Goal: Transaction & Acquisition: Purchase product/service

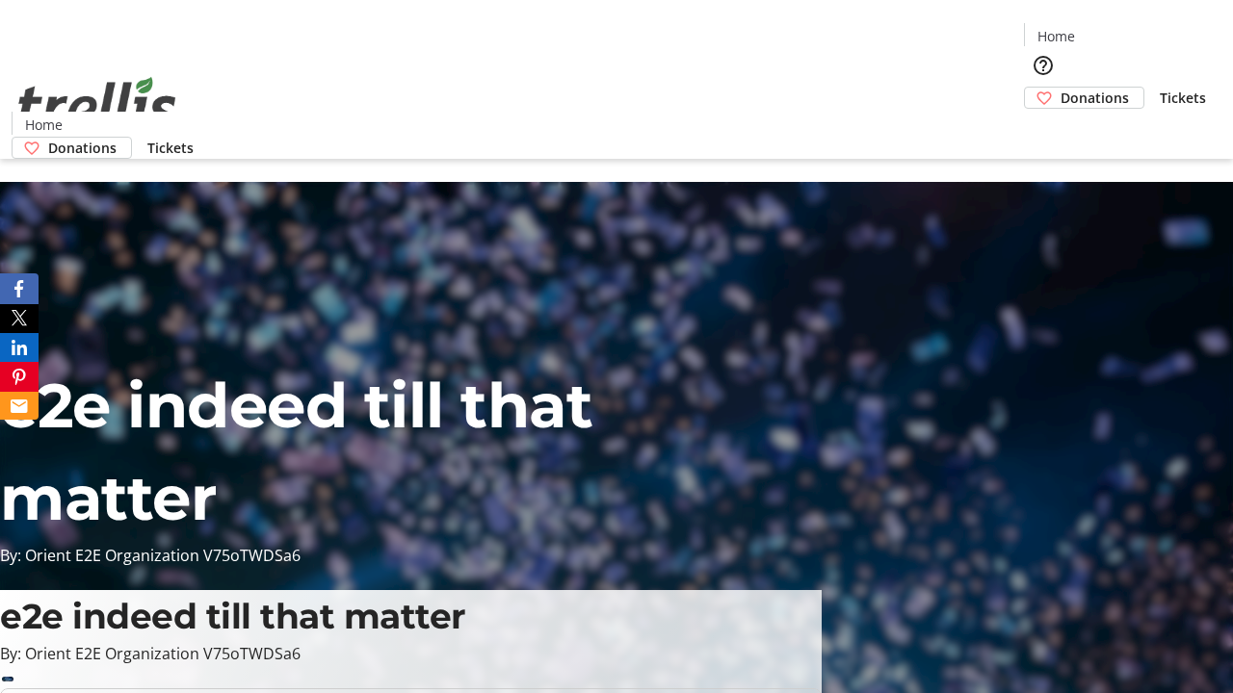
click at [1060, 88] on span "Donations" at bounding box center [1094, 98] width 68 height 20
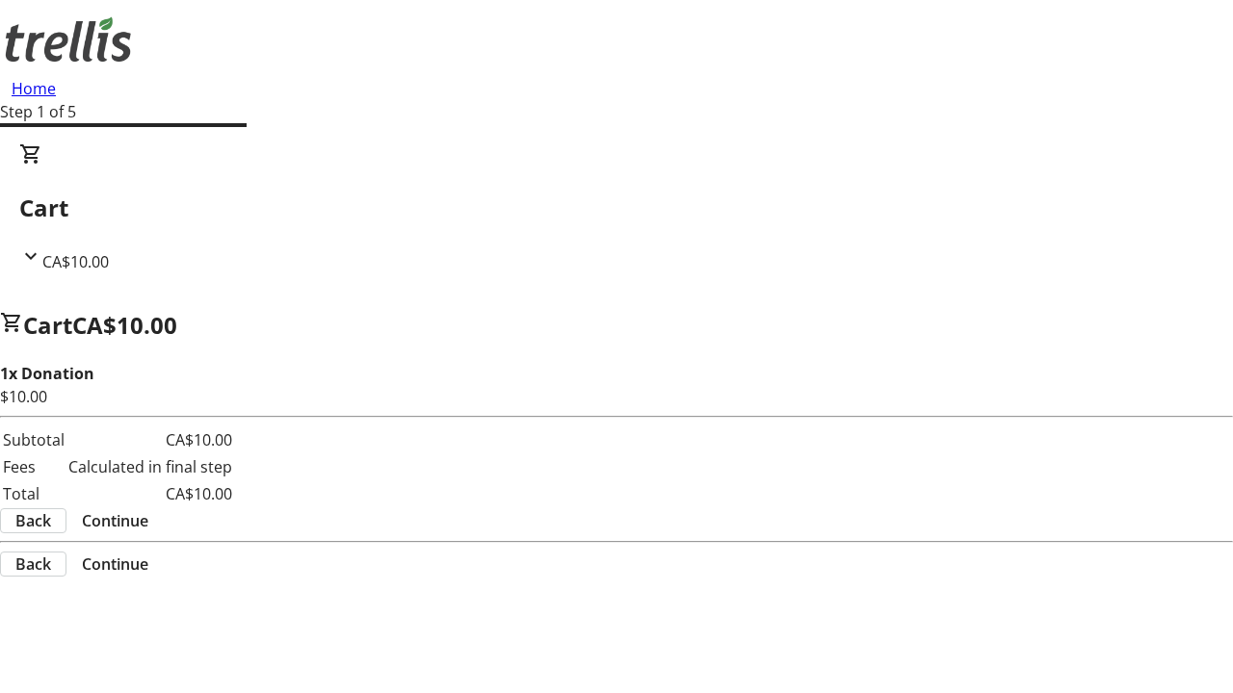
select select "CA"
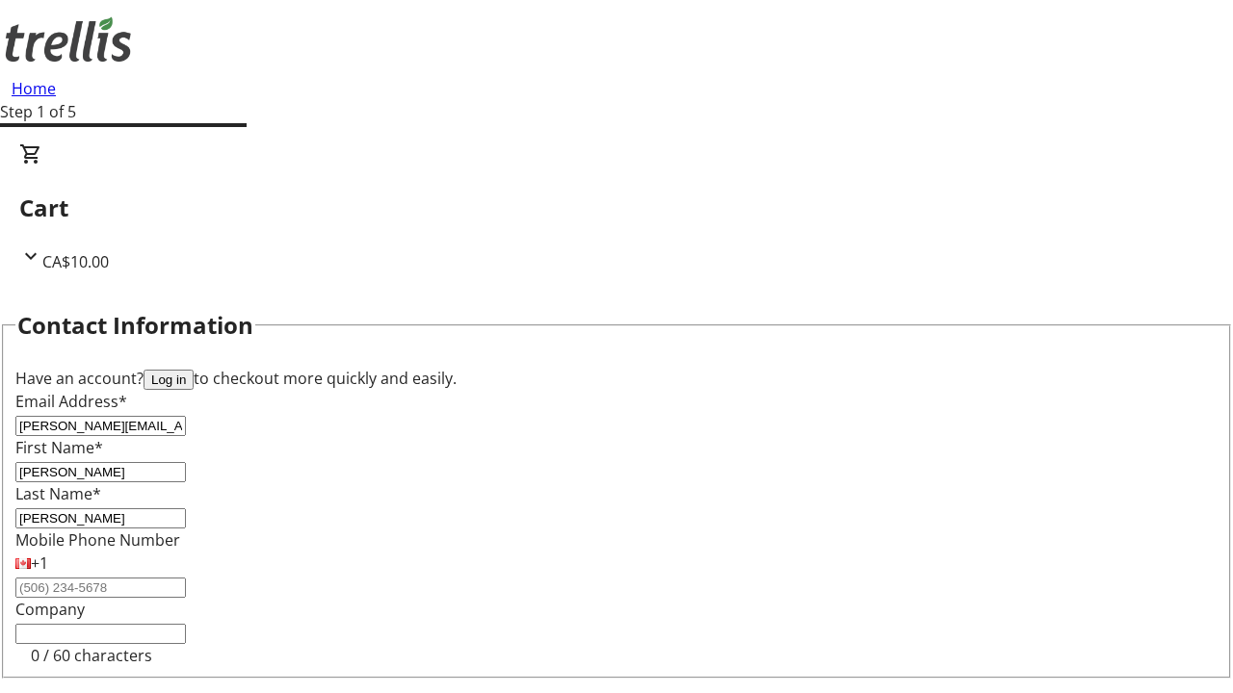
type input "[PERSON_NAME]"
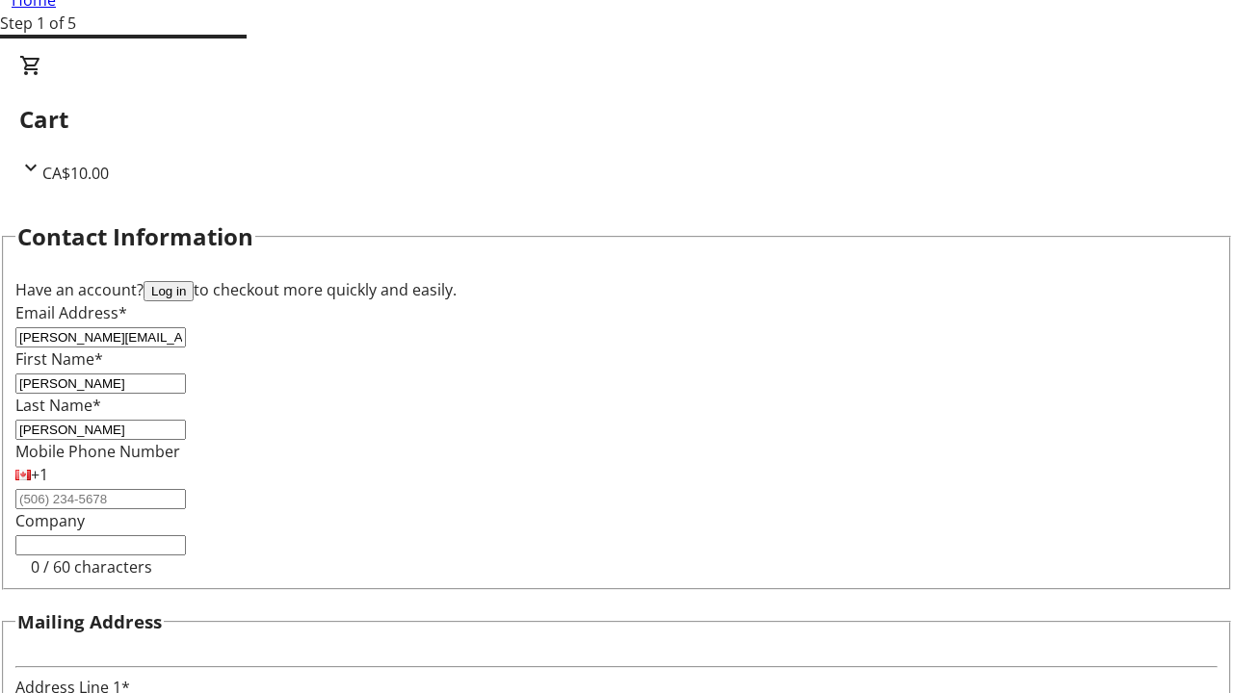
type input "[STREET_ADDRESS][PERSON_NAME]"
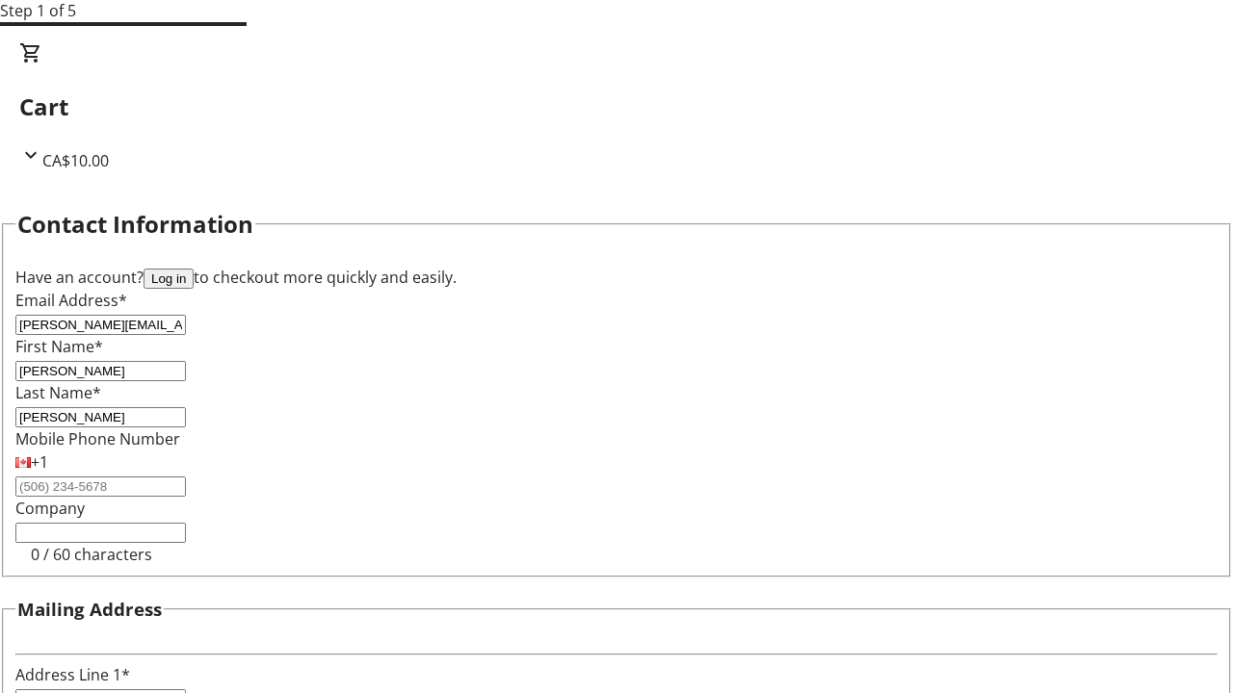
type input "Kelowna"
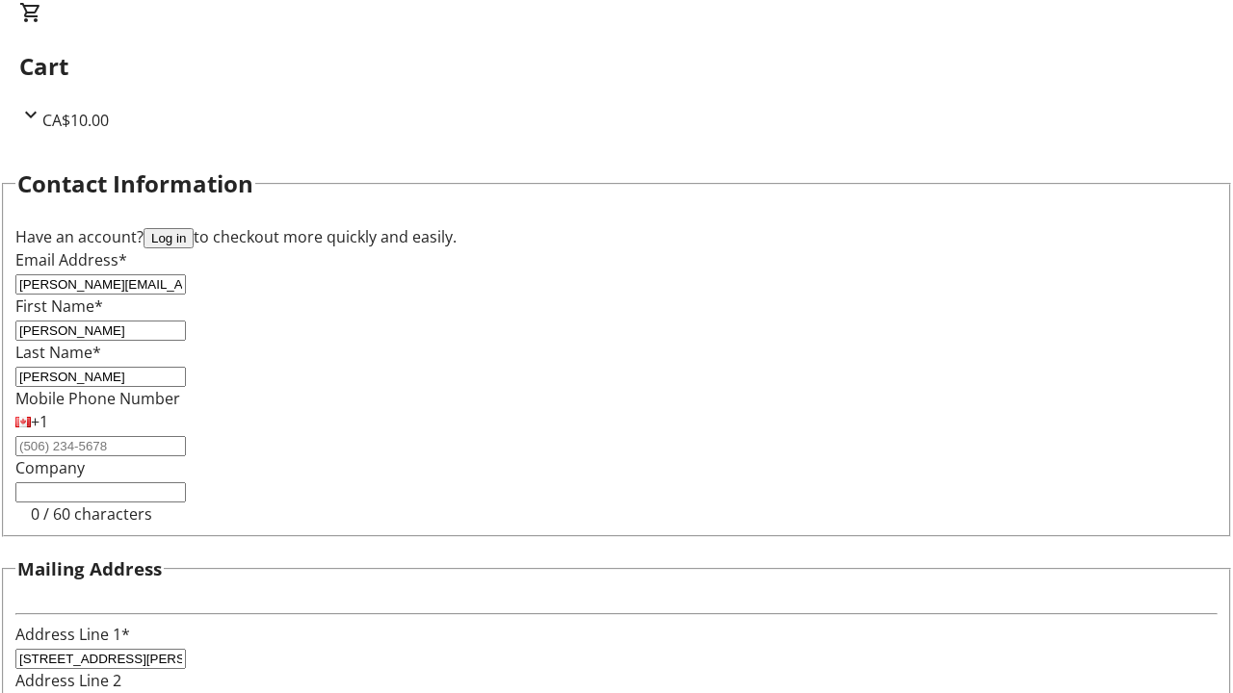
select select "BC"
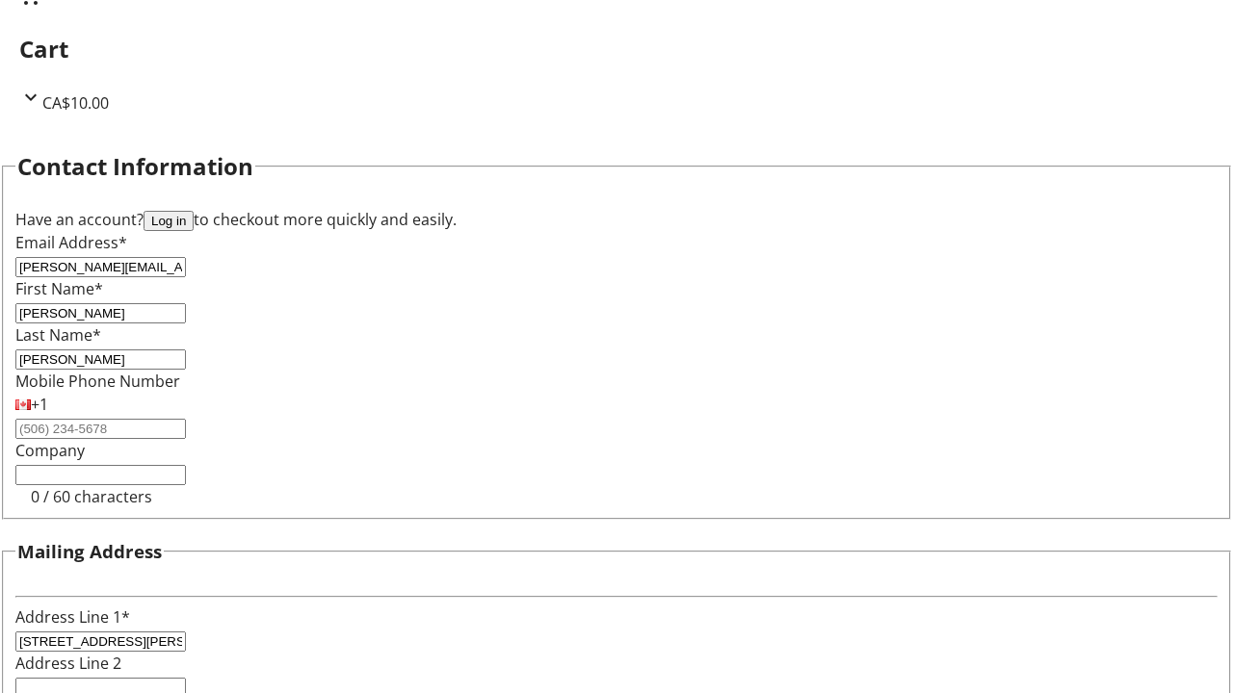
type input "Kelowna"
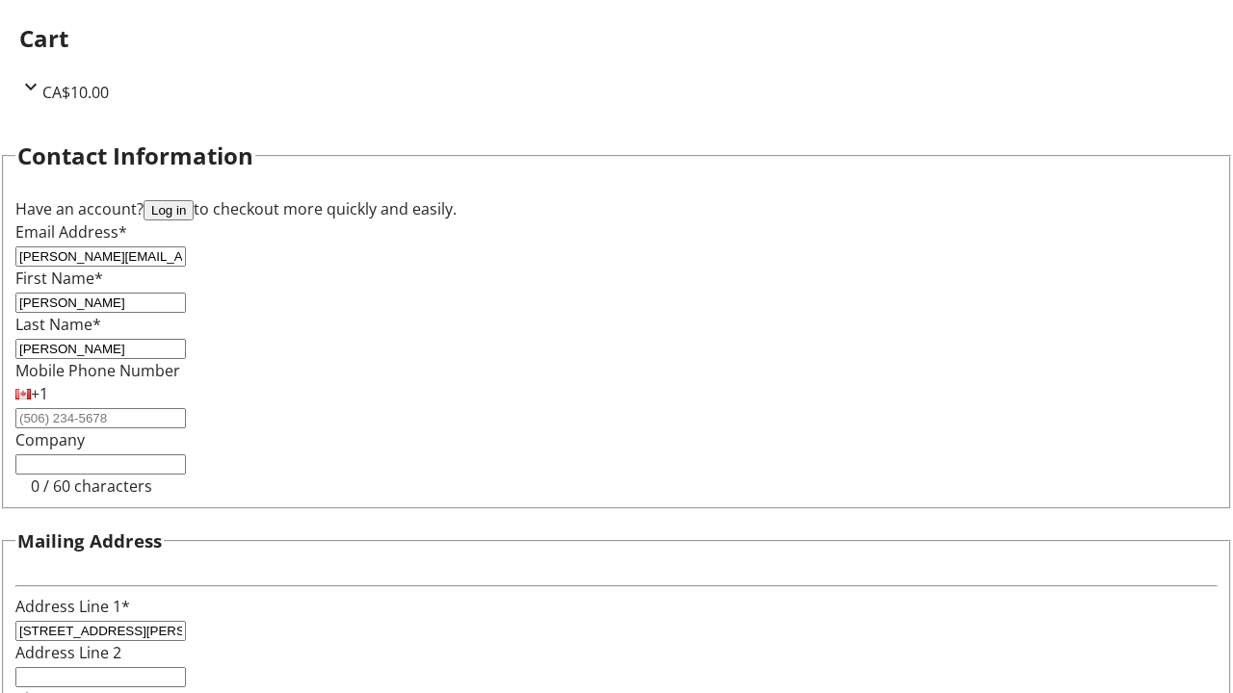
type input "V1Y 0C2"
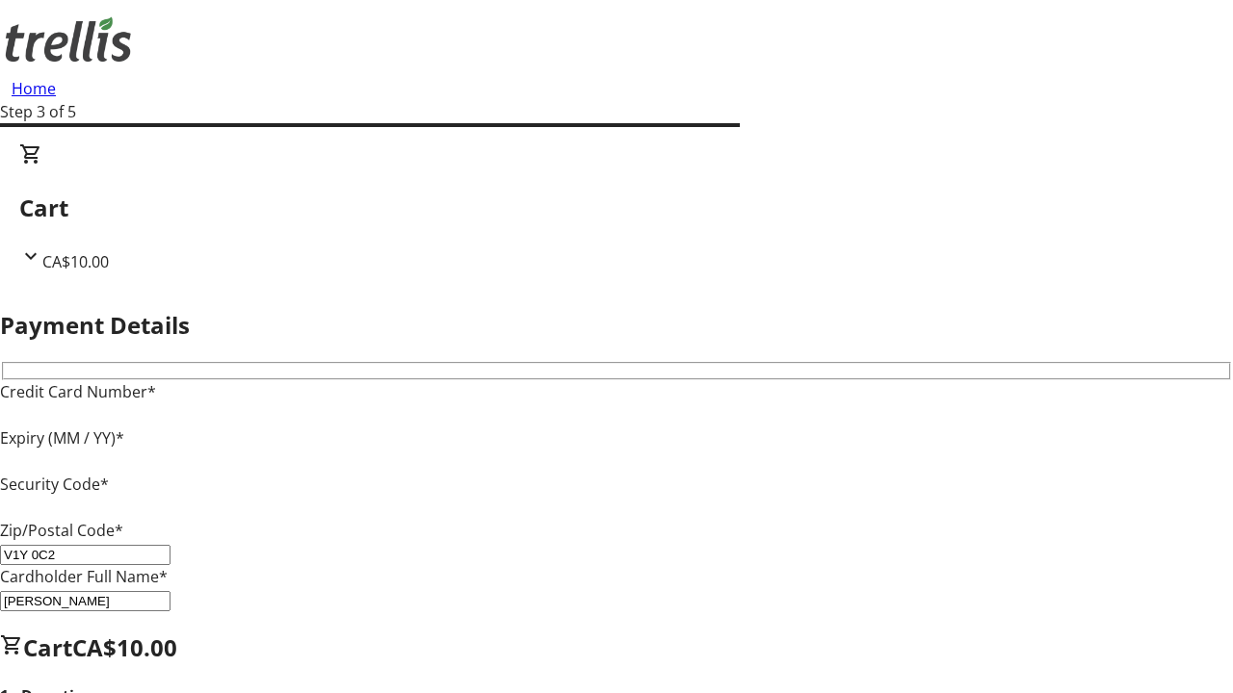
type input "V1Y 0C2"
